Goal: Task Accomplishment & Management: Use online tool/utility

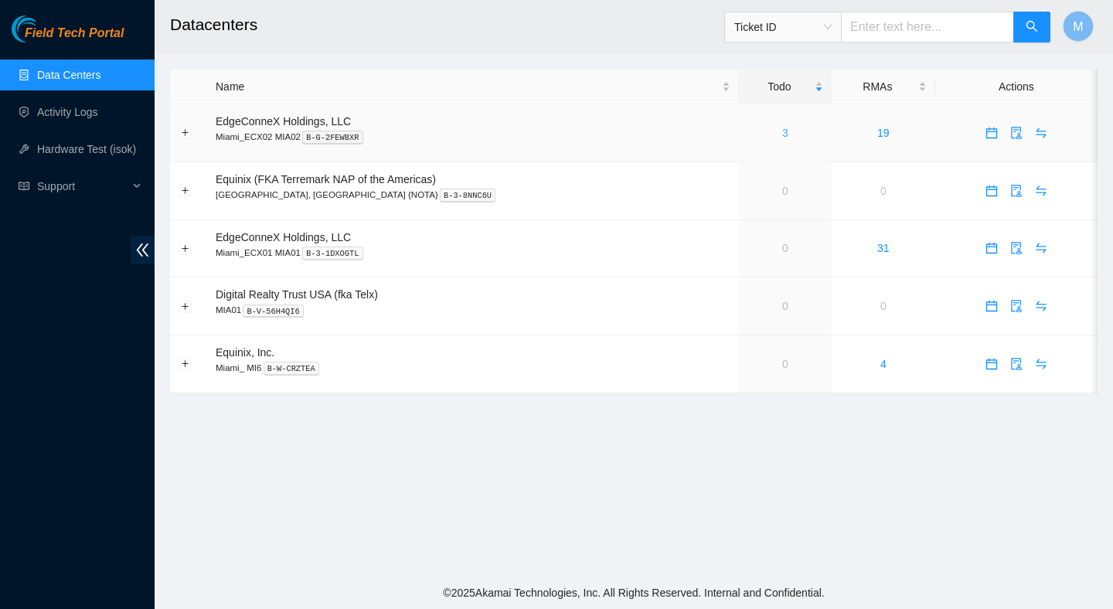
click at [782, 128] on link "3" at bounding box center [785, 133] width 6 height 12
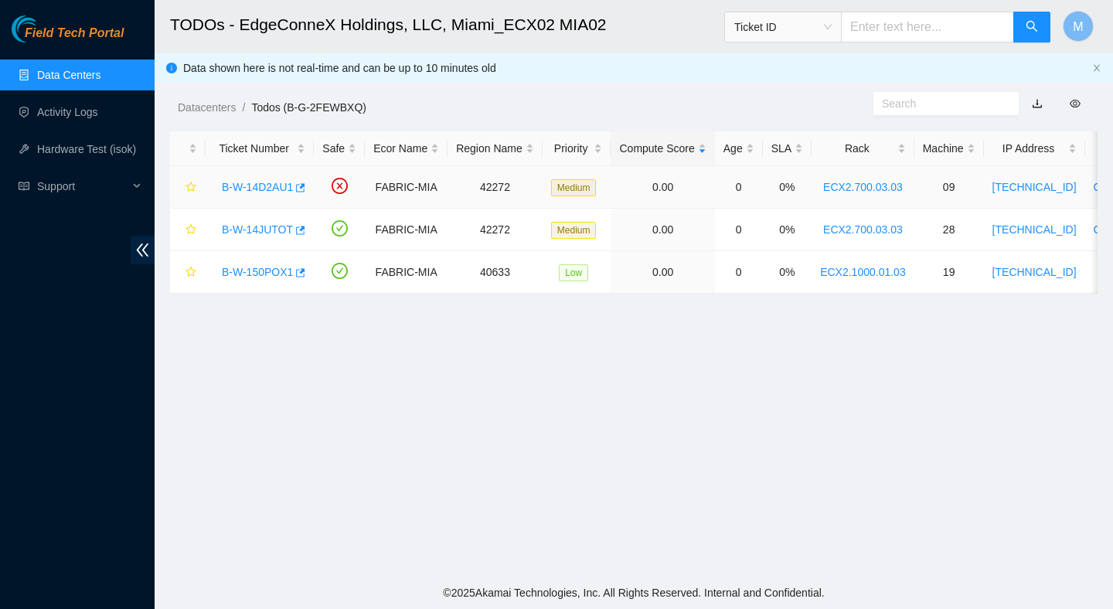
click at [273, 181] on link "B-W-14D2AU1" at bounding box center [257, 187] width 71 height 12
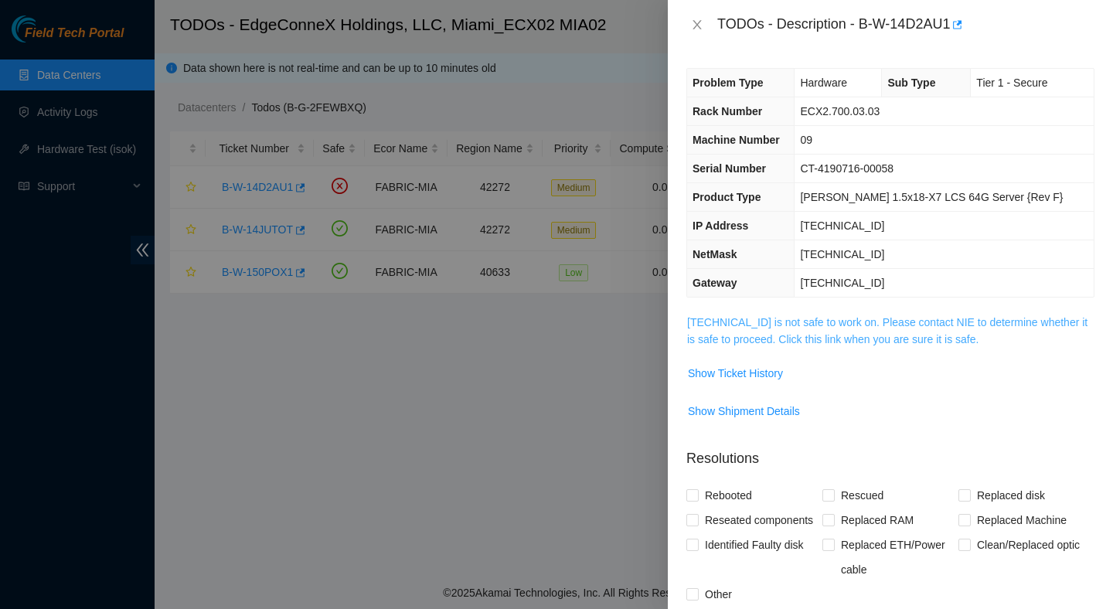
click at [724, 339] on link "23.193.107.76 is not safe to work on. Please contact NIE to determine whether i…" at bounding box center [887, 330] width 401 height 29
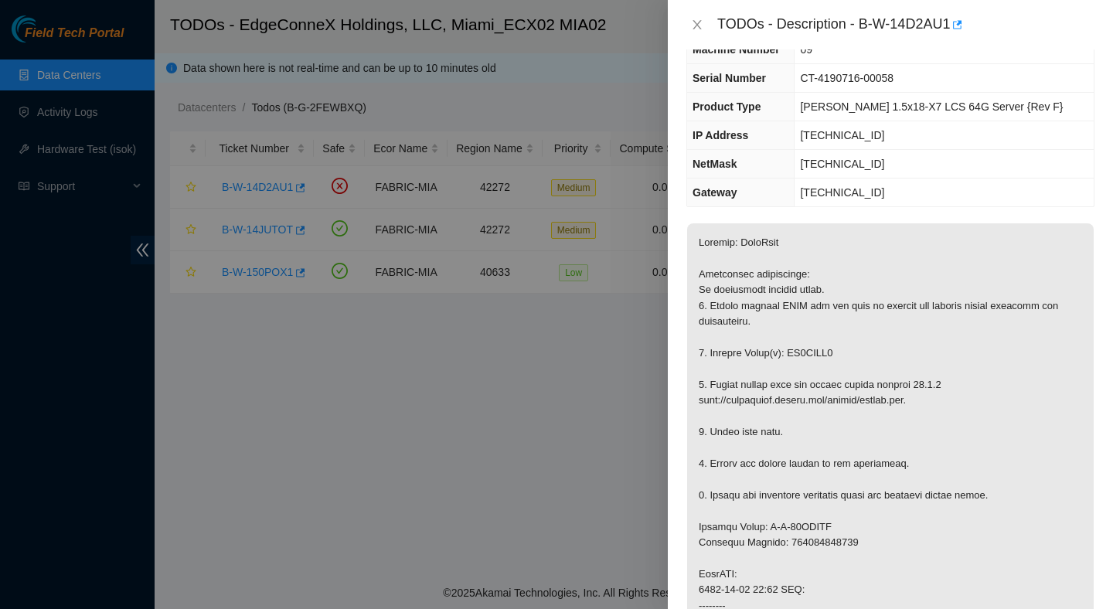
scroll to position [119, 0]
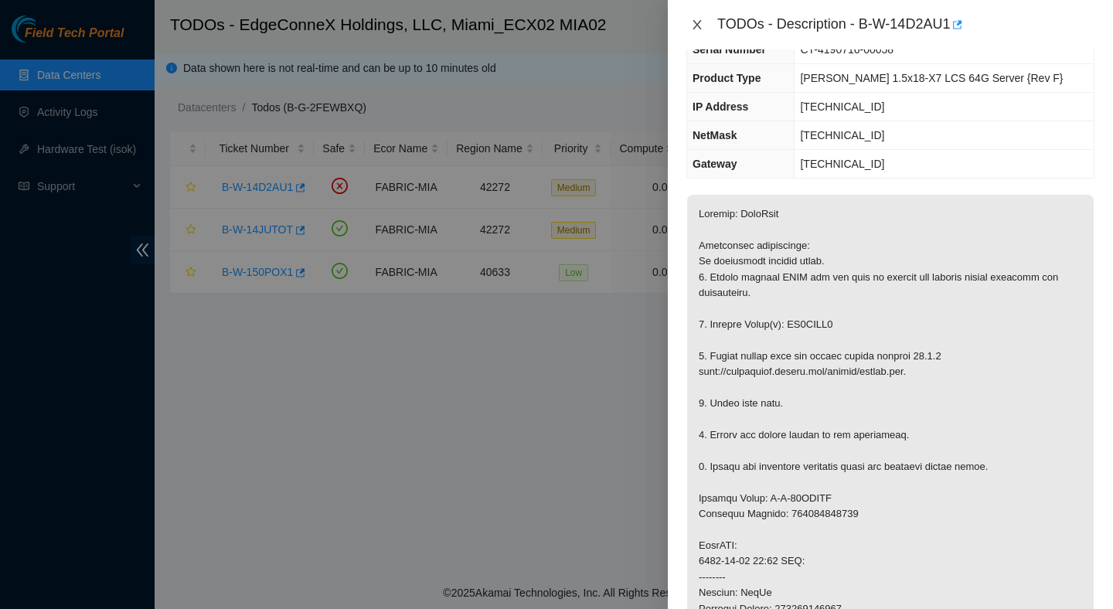
click at [698, 25] on icon "close" at bounding box center [697, 25] width 12 height 12
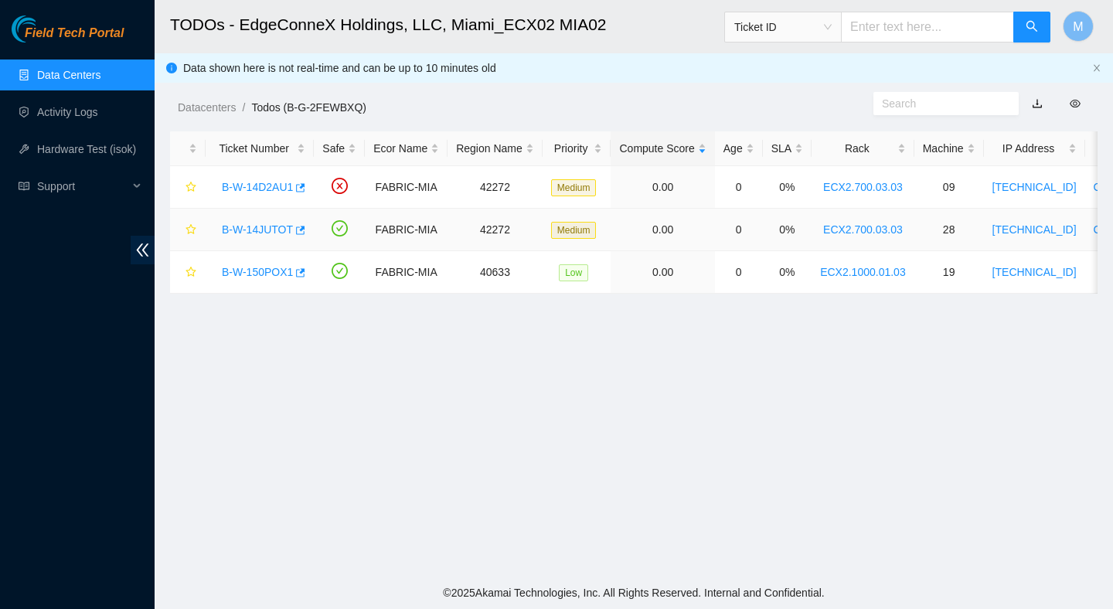
click at [234, 229] on link "B-W-14JUTOT" at bounding box center [257, 229] width 71 height 12
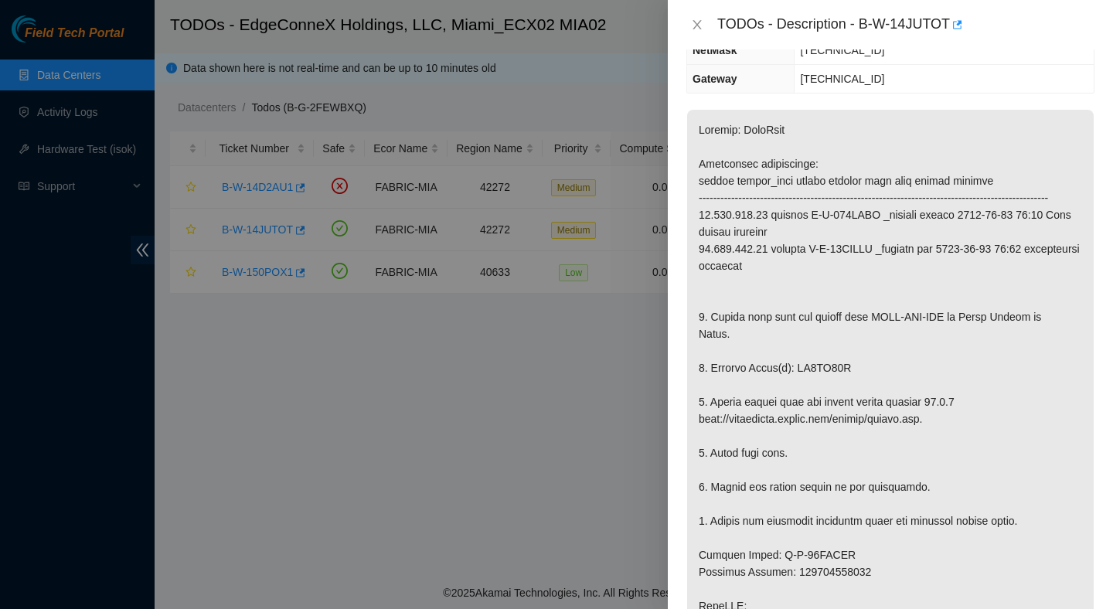
scroll to position [224, 0]
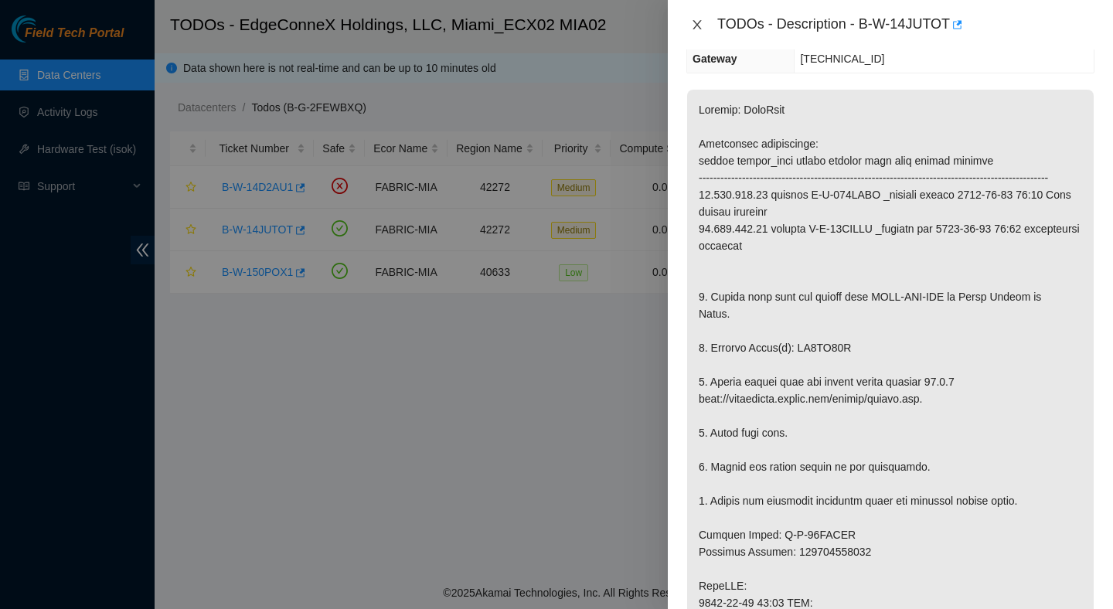
click at [705, 22] on button "Close" at bounding box center [698, 25] width 22 height 15
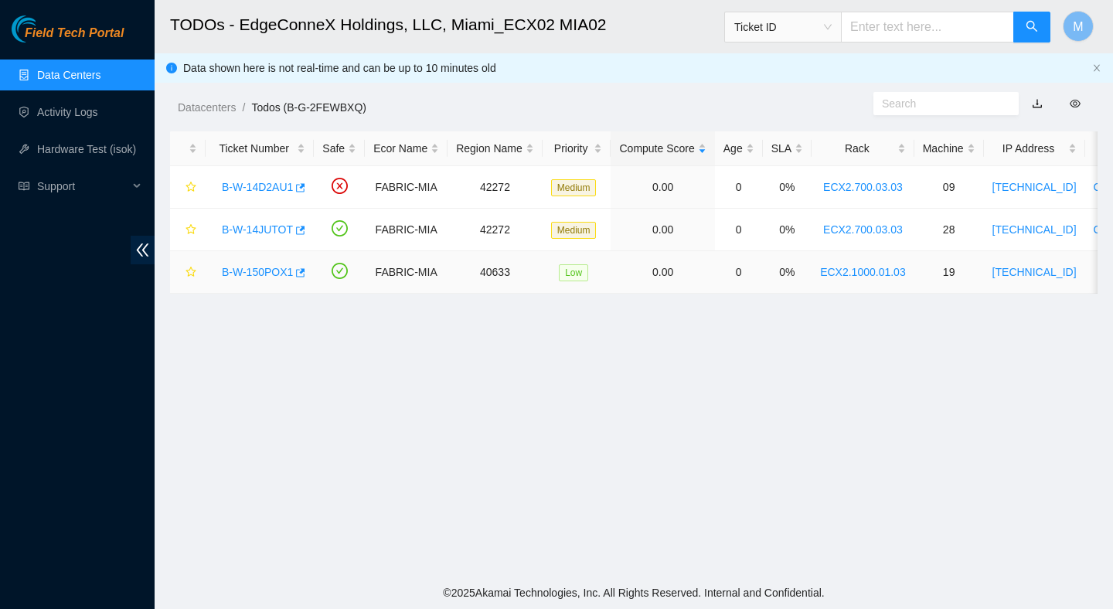
click at [253, 267] on link "B-W-150POX1" at bounding box center [257, 272] width 71 height 12
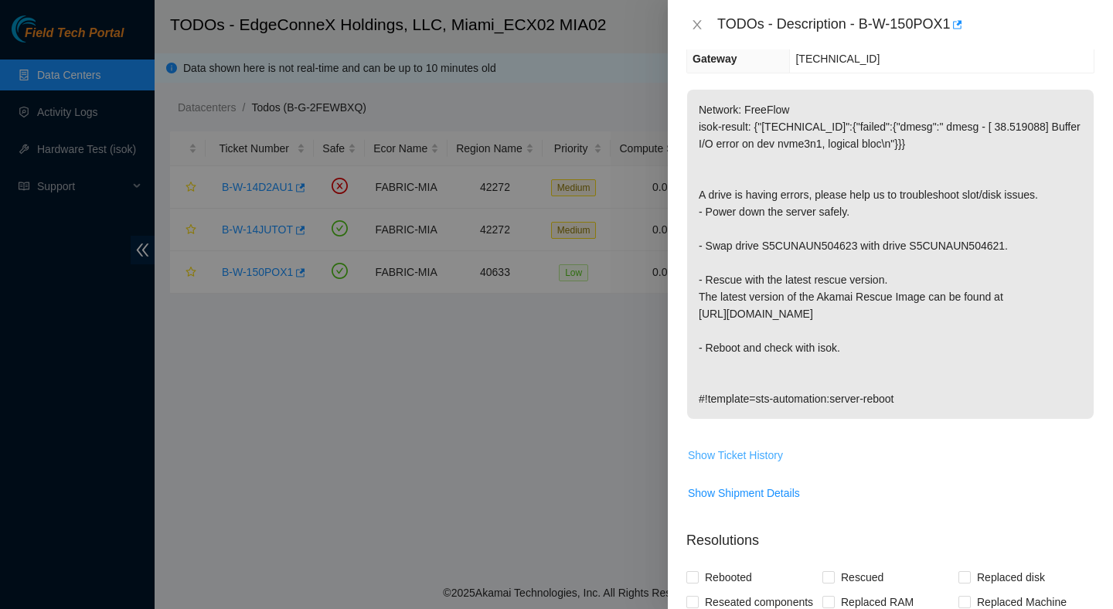
click at [768, 458] on span "Show Ticket History" at bounding box center [735, 455] width 95 height 17
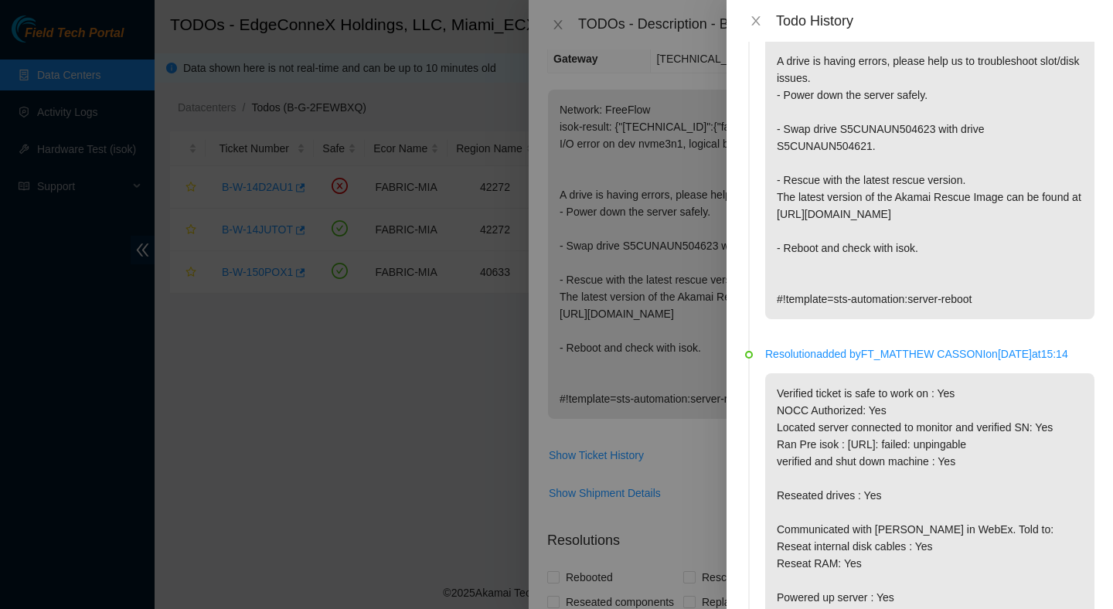
scroll to position [0, 0]
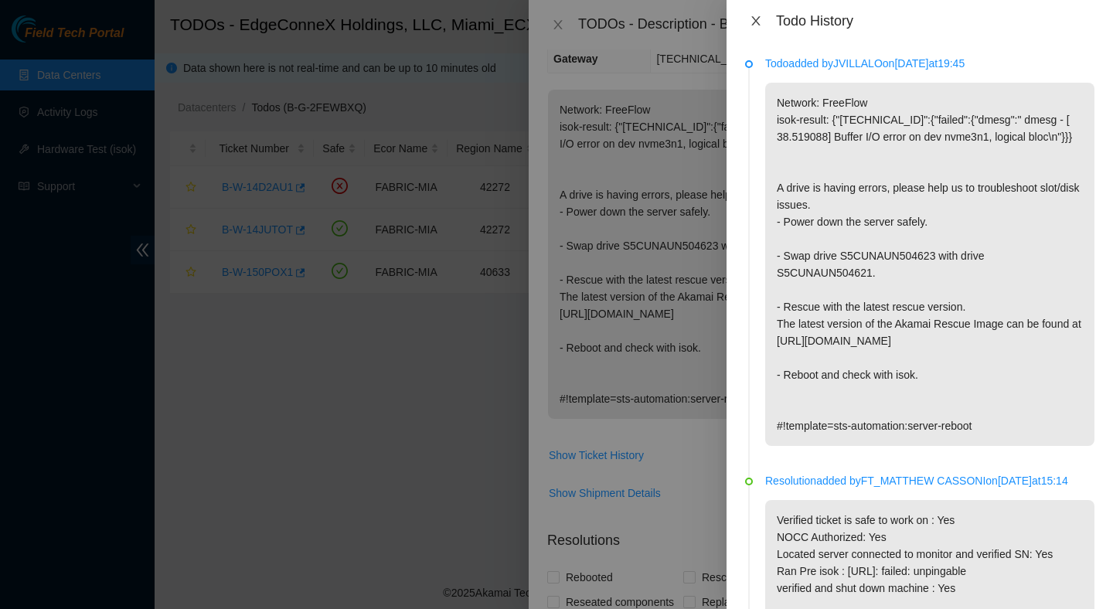
click at [760, 17] on icon "close" at bounding box center [756, 21] width 12 height 12
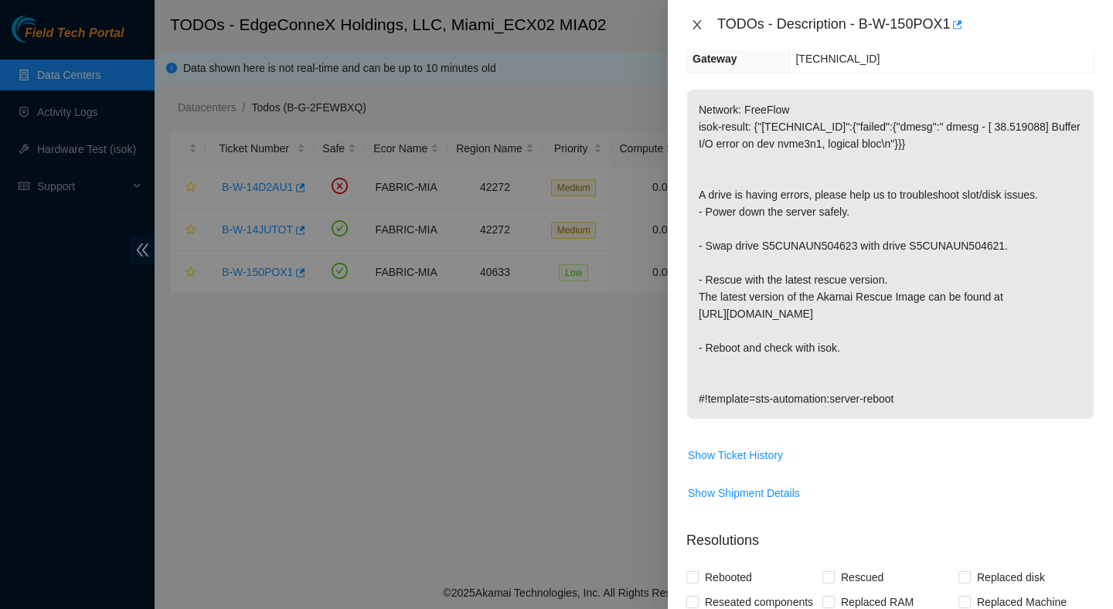
click at [697, 26] on icon "close" at bounding box center [697, 24] width 9 height 9
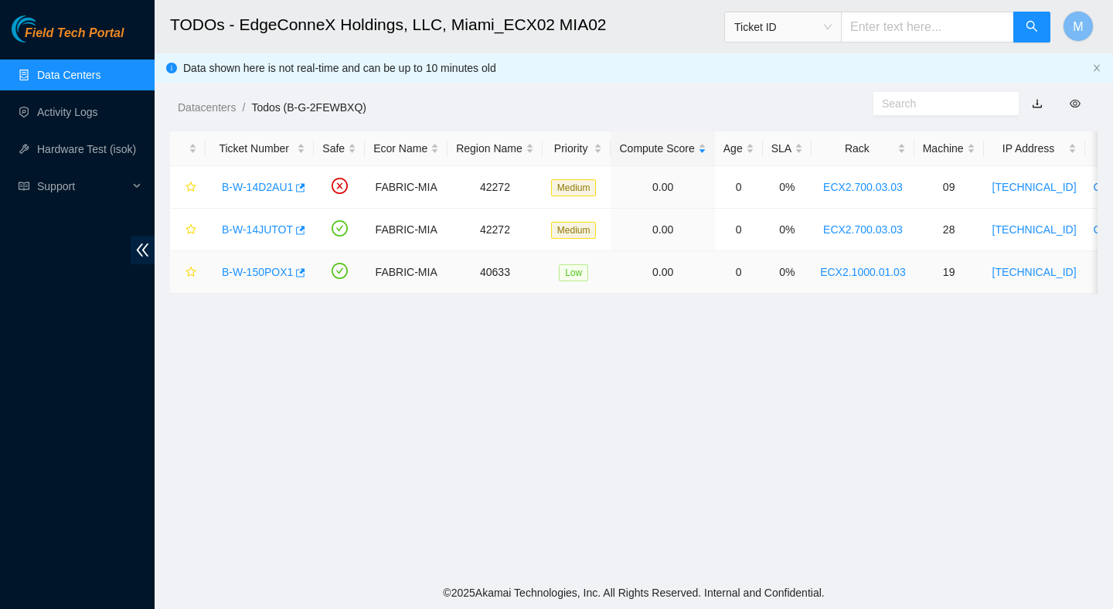
click at [266, 272] on link "B-W-150POX1" at bounding box center [257, 272] width 71 height 12
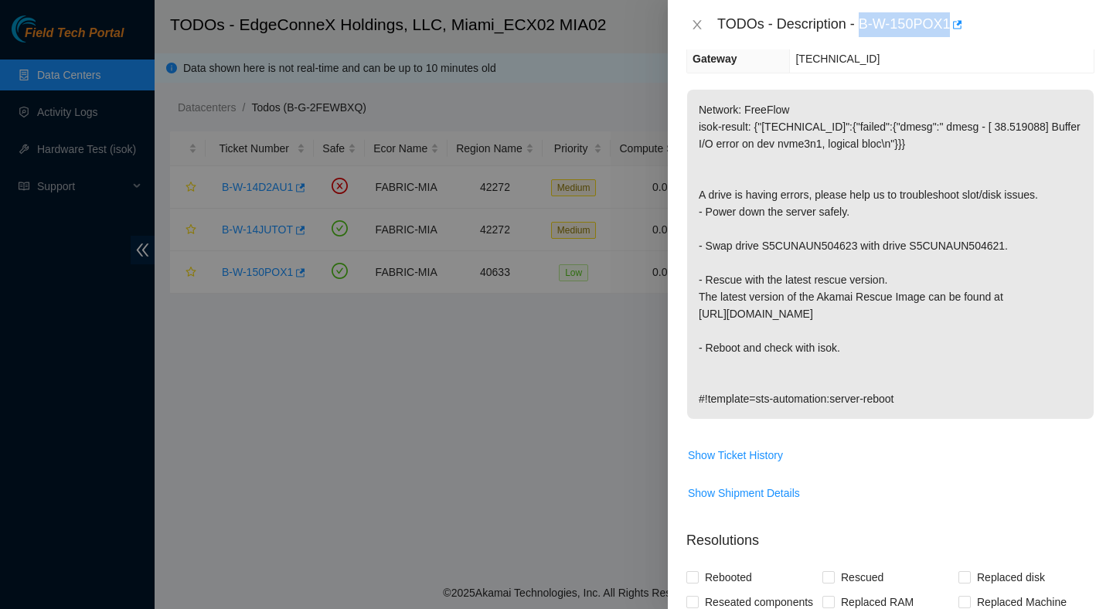
drag, startPoint x: 862, startPoint y: 23, endPoint x: 953, endPoint y: 37, distance: 91.5
click at [953, 37] on div "TODOs - Description - B-W-150POX1" at bounding box center [890, 24] width 445 height 49
copy div "B-W-150POX1"
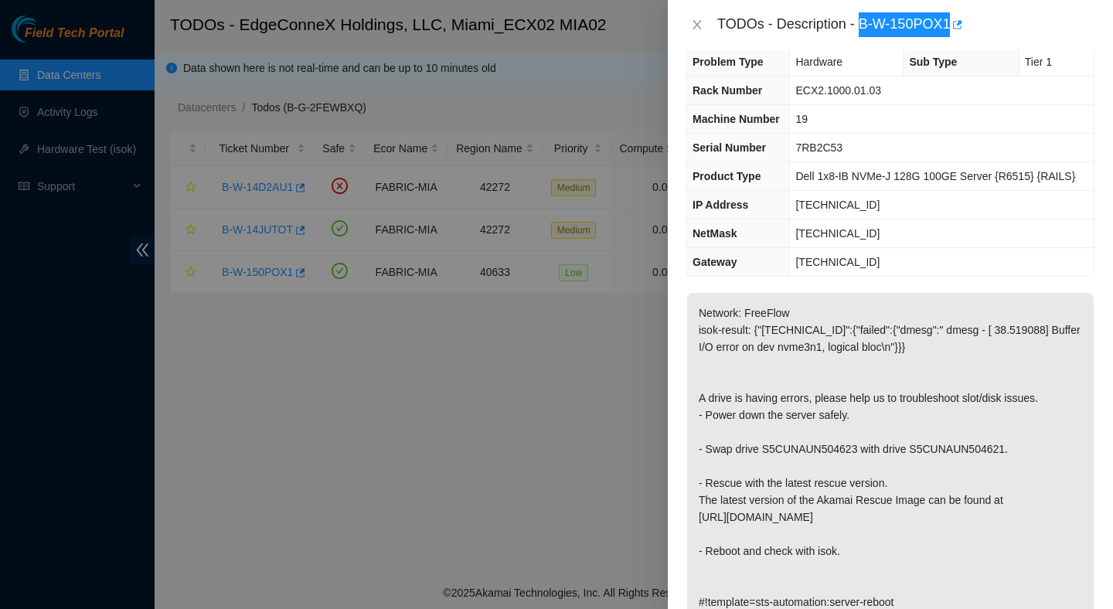
scroll to position [23, 0]
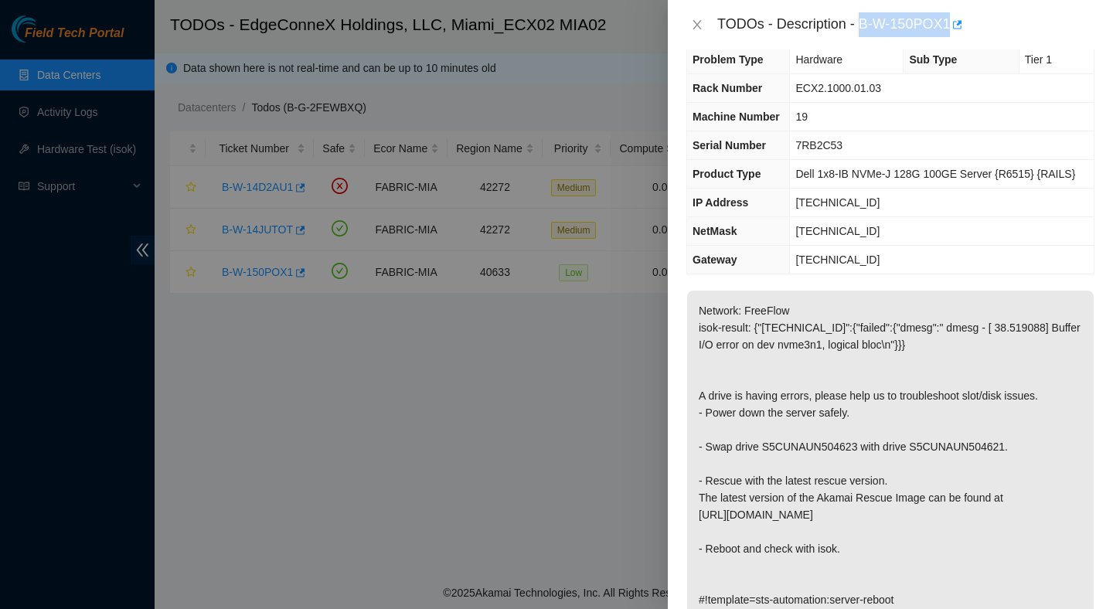
click at [795, 448] on p "Network: FreeFlow isok-result: {"23.205.164.150":{"failed":{"dmesg":" dmesg - […" at bounding box center [890, 455] width 407 height 329
copy p "S5CUNAUN504623"
click at [965, 449] on p "Network: FreeFlow isok-result: {"23.205.164.150":{"failed":{"dmesg":" dmesg - […" at bounding box center [890, 455] width 407 height 329
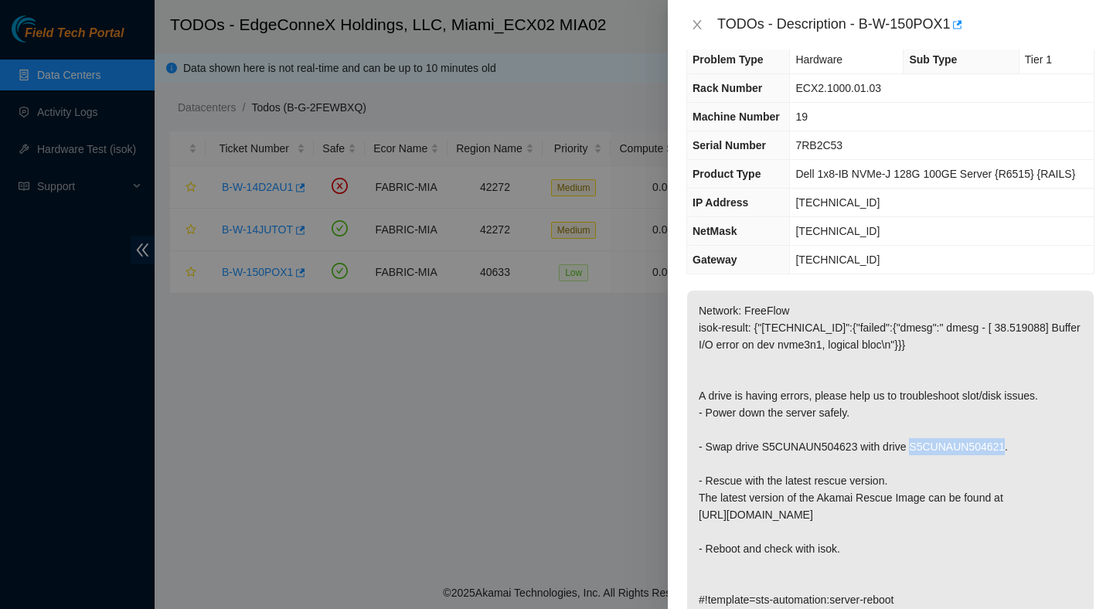
copy p "S5CUNAUN504621"
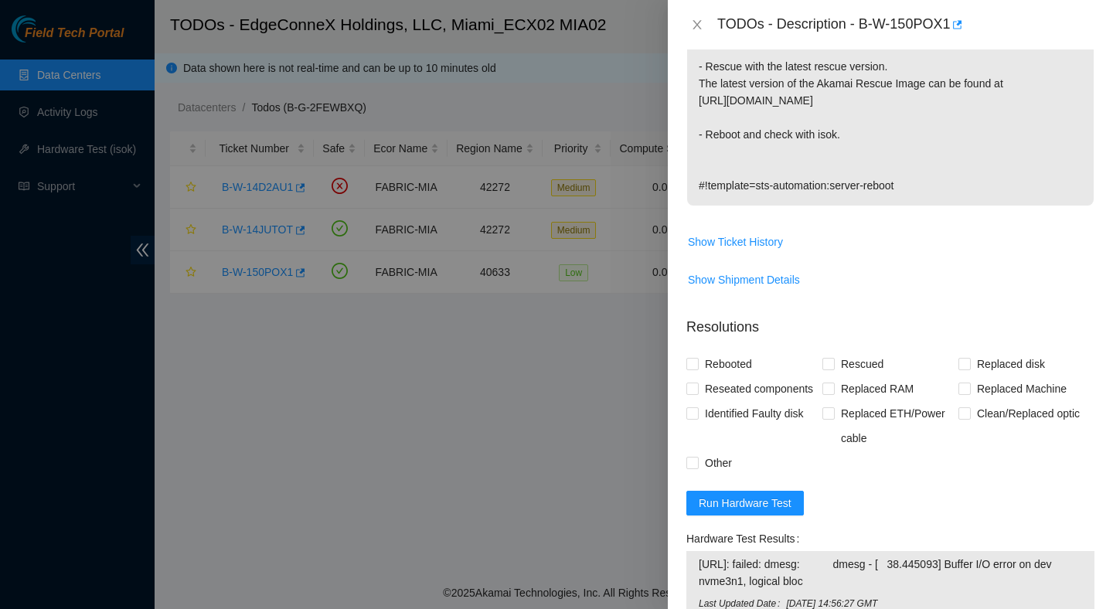
scroll to position [470, 0]
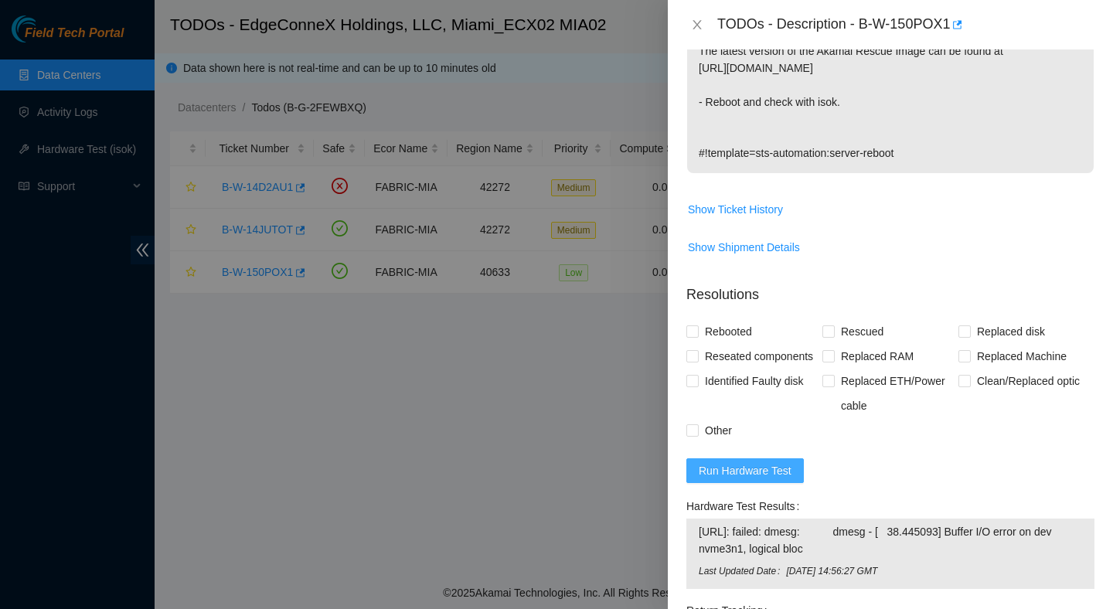
click at [736, 479] on span "Run Hardware Test" at bounding box center [745, 470] width 93 height 17
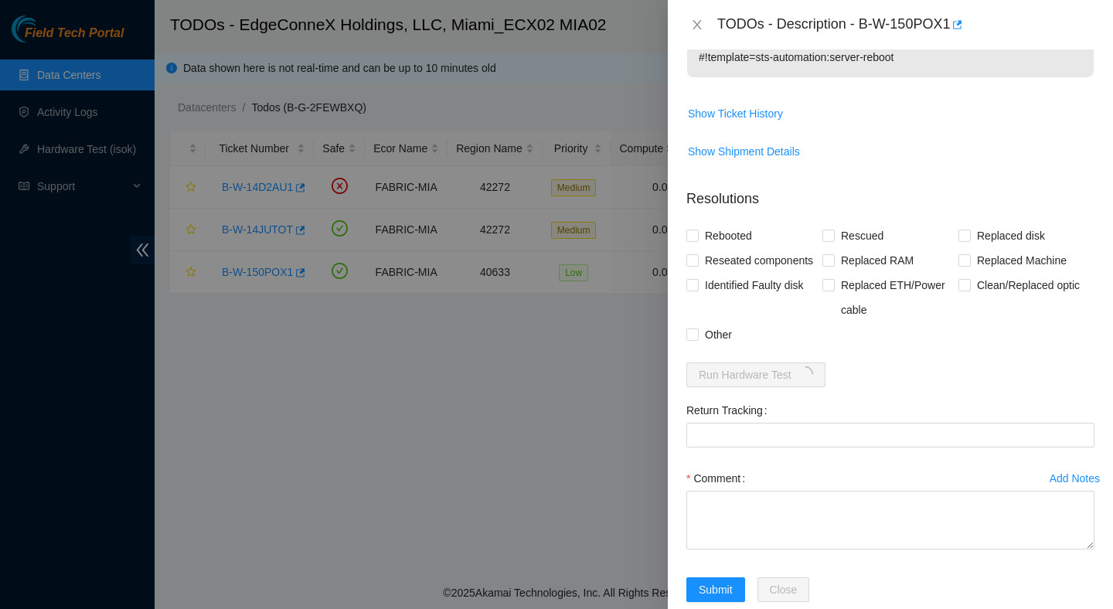
scroll to position [621, 0]
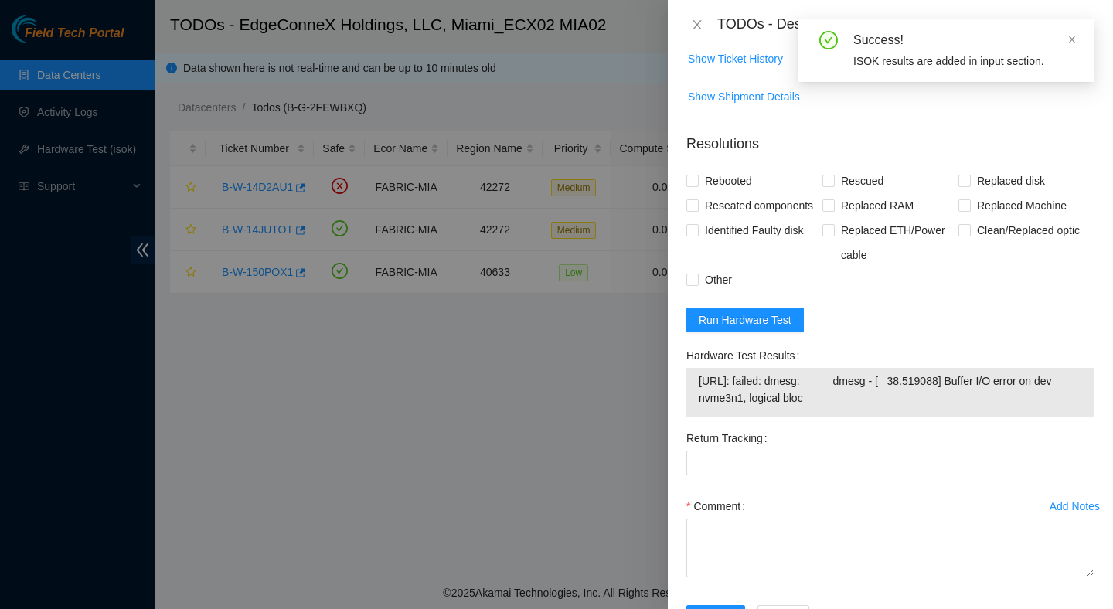
drag, startPoint x: 895, startPoint y: 428, endPoint x: 690, endPoint y: 419, distance: 205.8
click at [690, 417] on div "23.205.164.150: failed: dmesg: dmesg - [ 38.519088] Buffer I/O error on dev nvm…" at bounding box center [891, 392] width 408 height 49
copy tbody "23.205.164.150: failed: dmesg: dmesg - [ 38.519088] Buffer I/O error on dev nvm…"
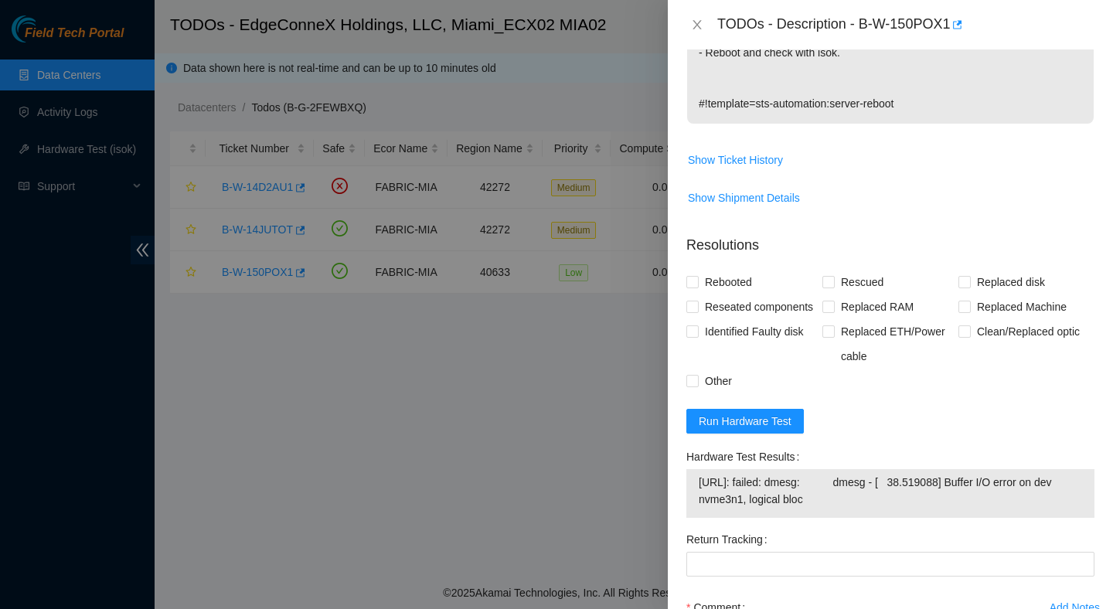
scroll to position [523, 0]
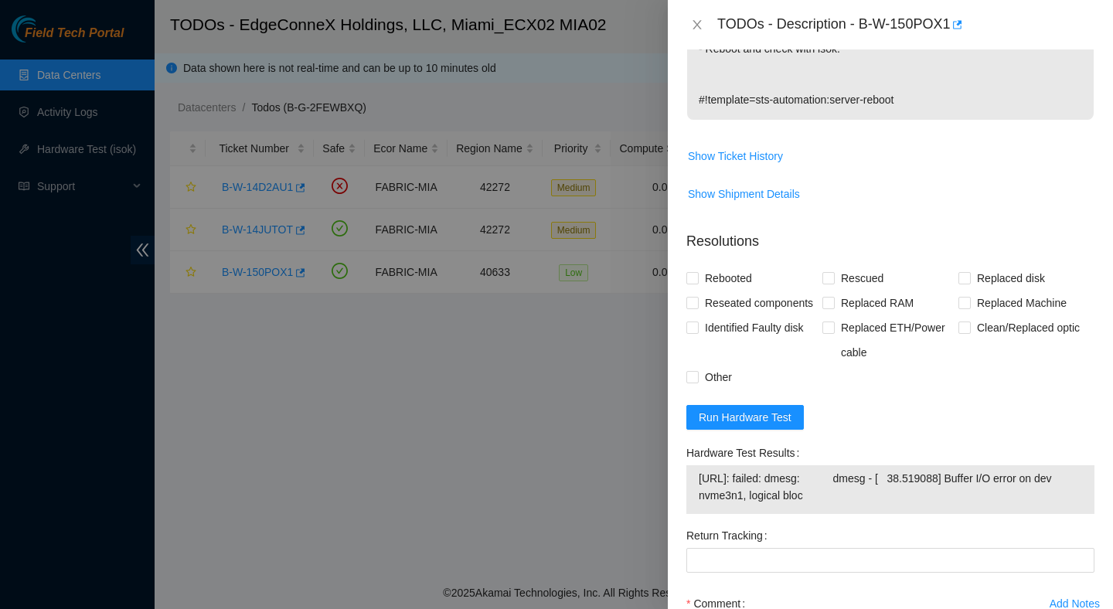
click at [875, 440] on form "Resolutions Rebooted Rescued Replaced disk Reseated components Replaced RAM Rep…" at bounding box center [891, 482] width 408 height 527
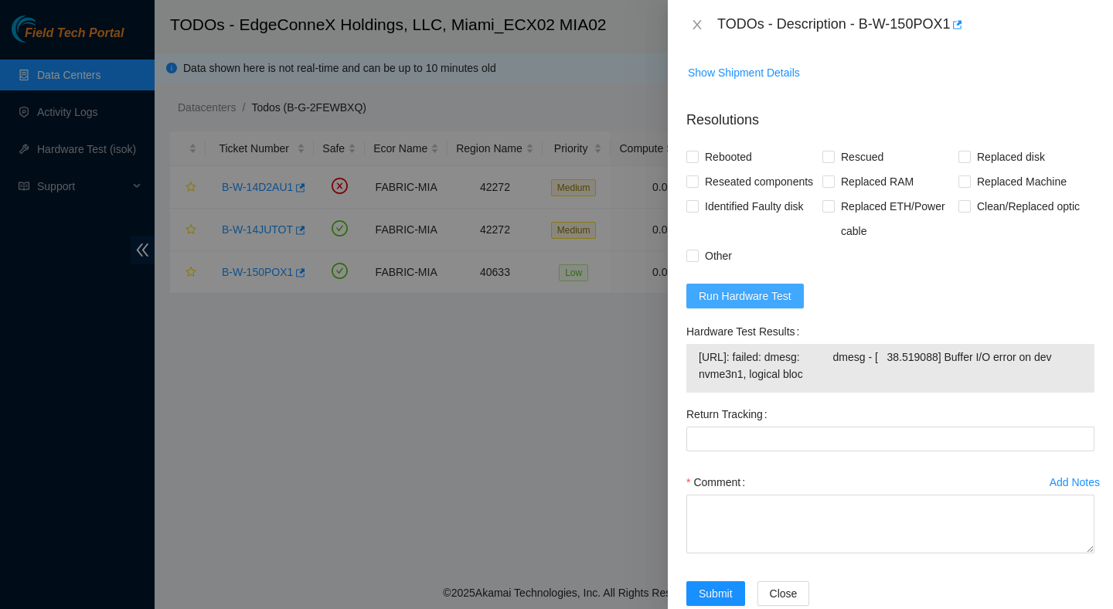
click at [769, 305] on span "Run Hardware Test" at bounding box center [745, 296] width 93 height 17
click at [881, 383] on span "23.205.164.150: failed: dmesg: dmesg - [ 38.516501] Buffer I/O error on dev nvm…" at bounding box center [890, 366] width 383 height 34
drag, startPoint x: 881, startPoint y: 401, endPoint x: 696, endPoint y: 387, distance: 186.1
click at [696, 387] on div "23.205.164.150: failed: dmesg: dmesg - [ 38.516501] Buffer I/O error on dev nvm…" at bounding box center [891, 368] width 408 height 49
copy tbody "23.205.164.150: failed: dmesg: dmesg - [ 38.516501] Buffer I/O error on dev nvm…"
